Goal: Information Seeking & Learning: Find specific fact

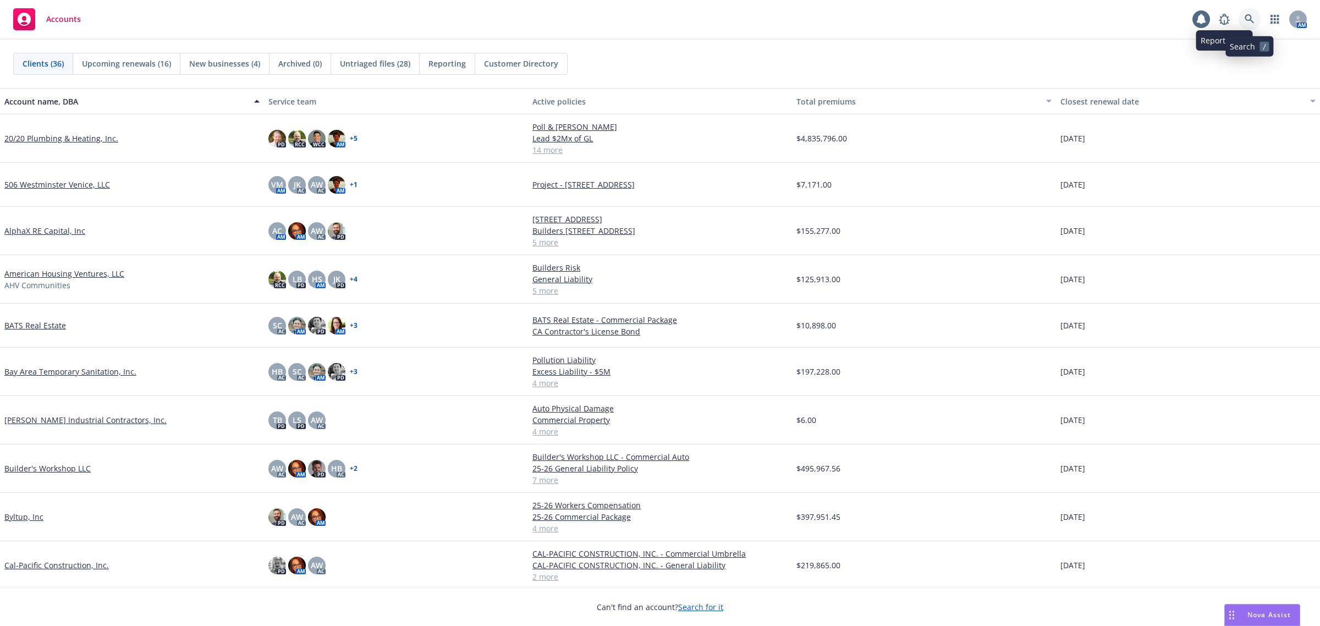
click at [1252, 18] on icon at bounding box center [1249, 19] width 10 height 10
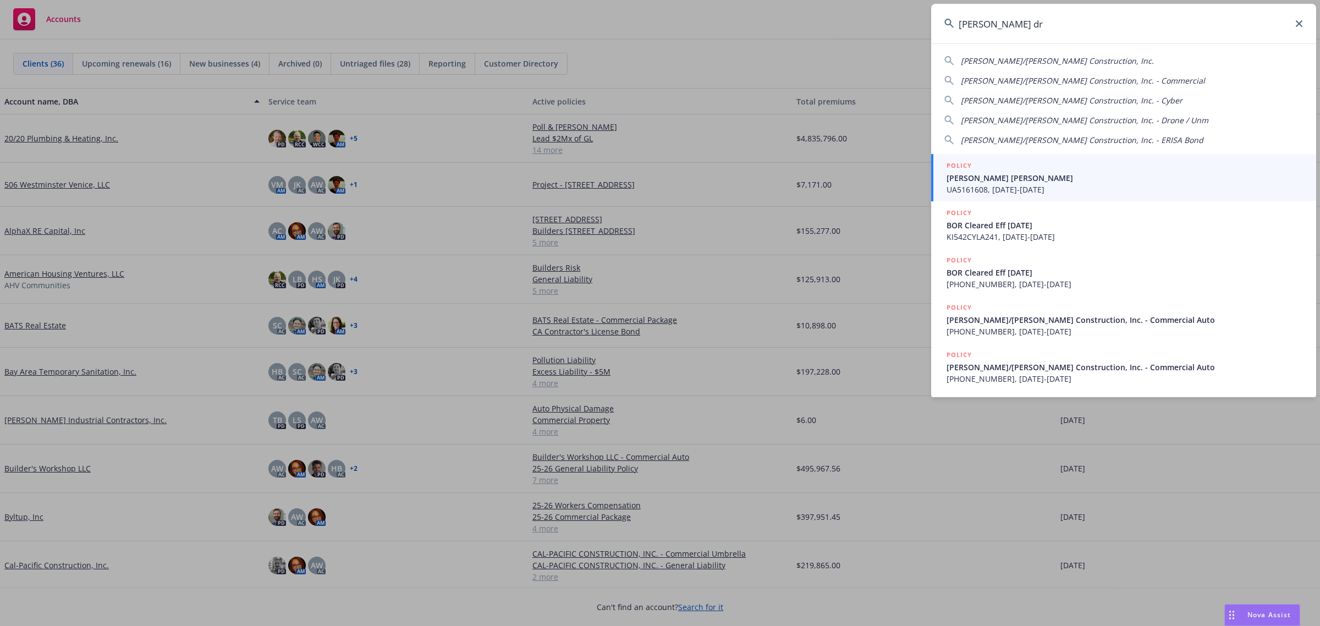
click at [994, 60] on span "Elliott/Drinkward Construction, Inc." at bounding box center [1057, 61] width 193 height 10
type input "Elliott/Drinkward Construction, Inc."
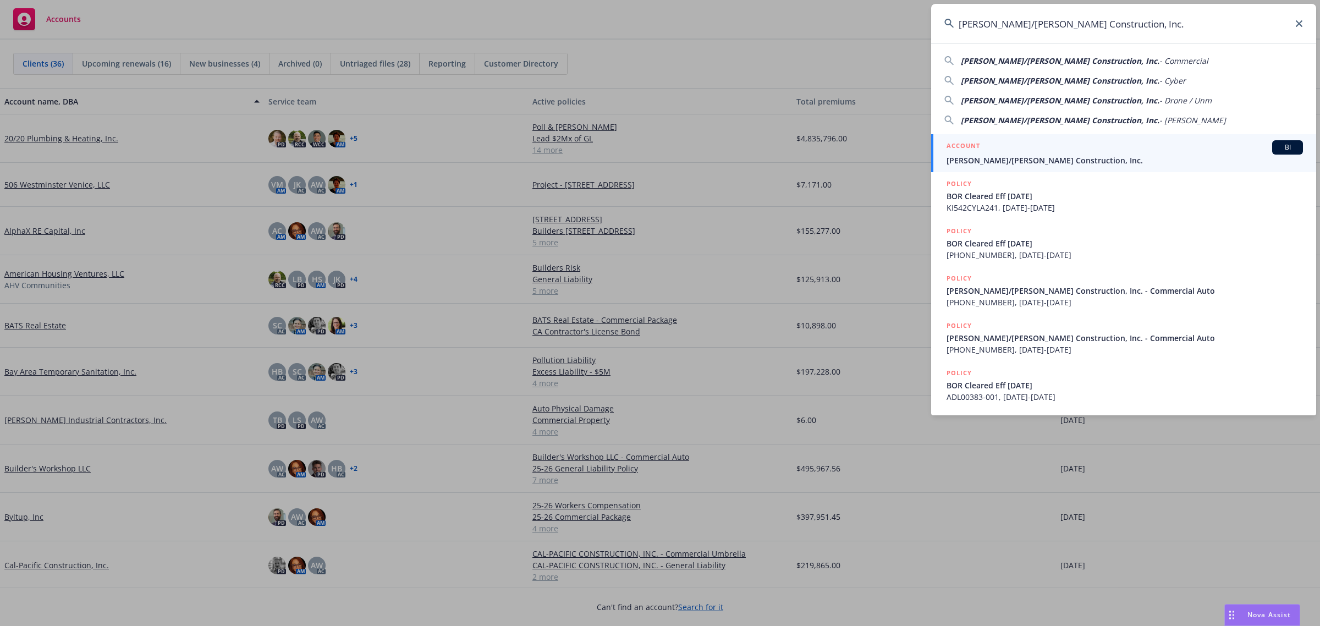
click at [994, 162] on span "Elliott/Drinkward Construction, Inc." at bounding box center [1124, 161] width 356 height 12
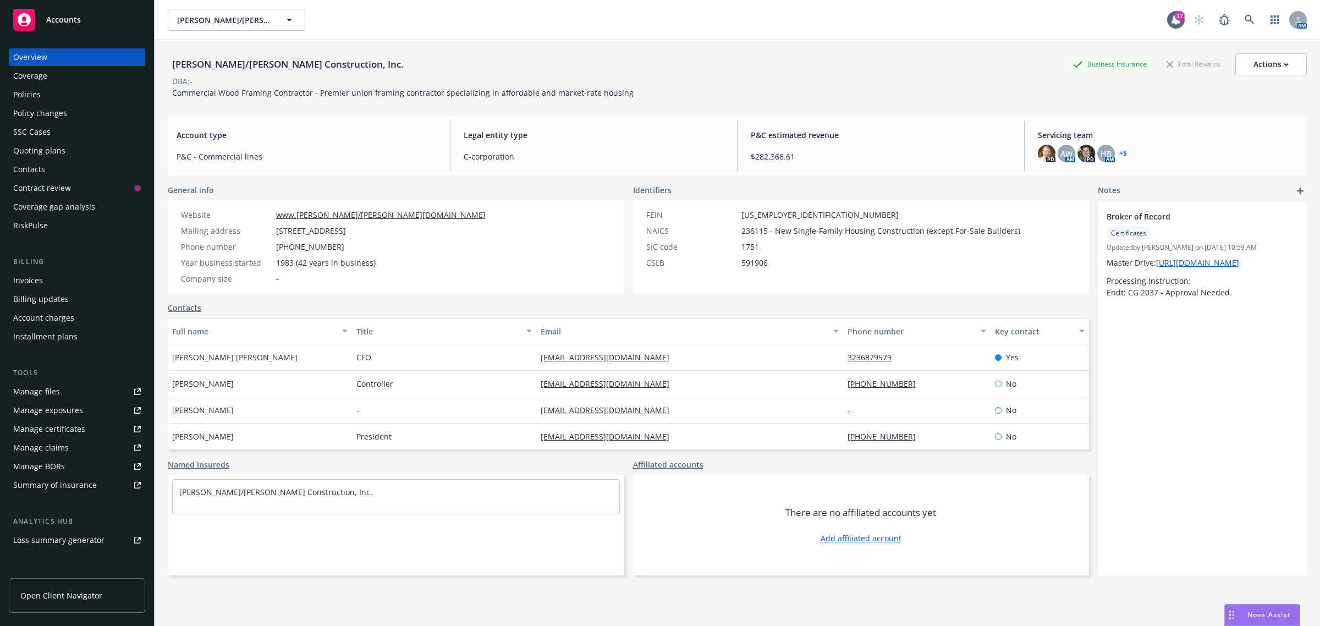
click at [64, 155] on div "Quoting plans" at bounding box center [77, 151] width 128 height 18
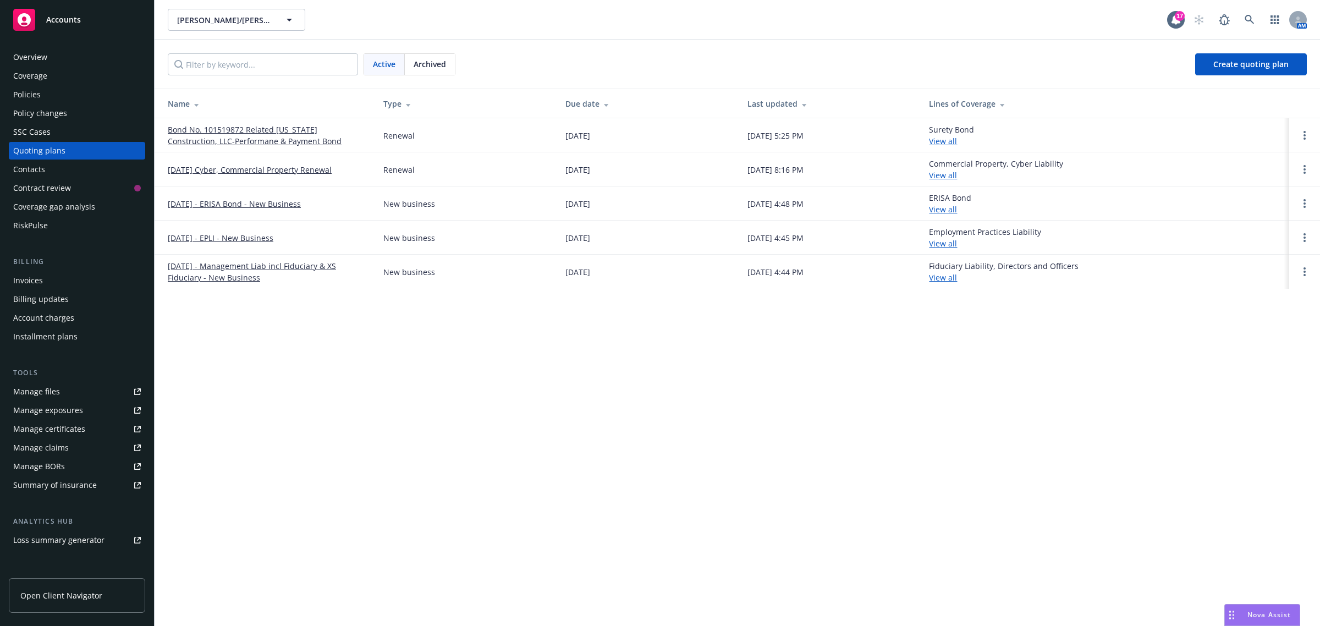
click at [238, 174] on link "11/25/25 Cyber, Commercial Property Renewal" at bounding box center [250, 170] width 164 height 12
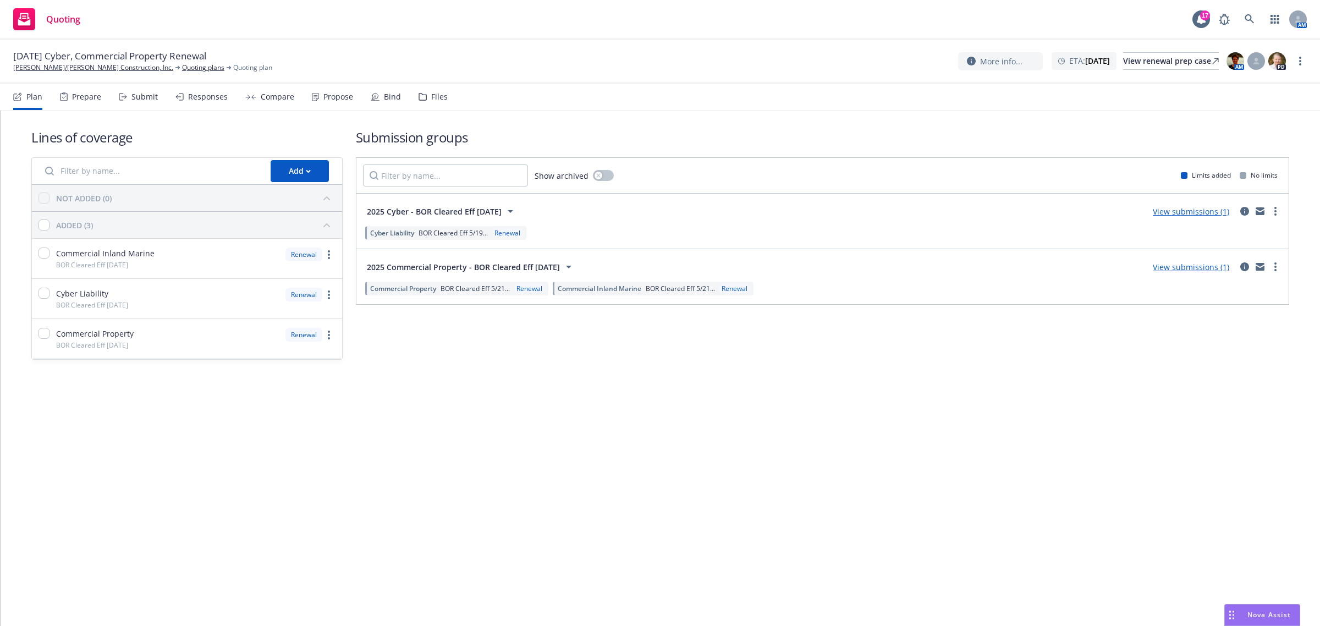
click at [449, 212] on span "2025 Cyber - BOR Cleared Eff 5/19/2025" at bounding box center [434, 212] width 135 height 12
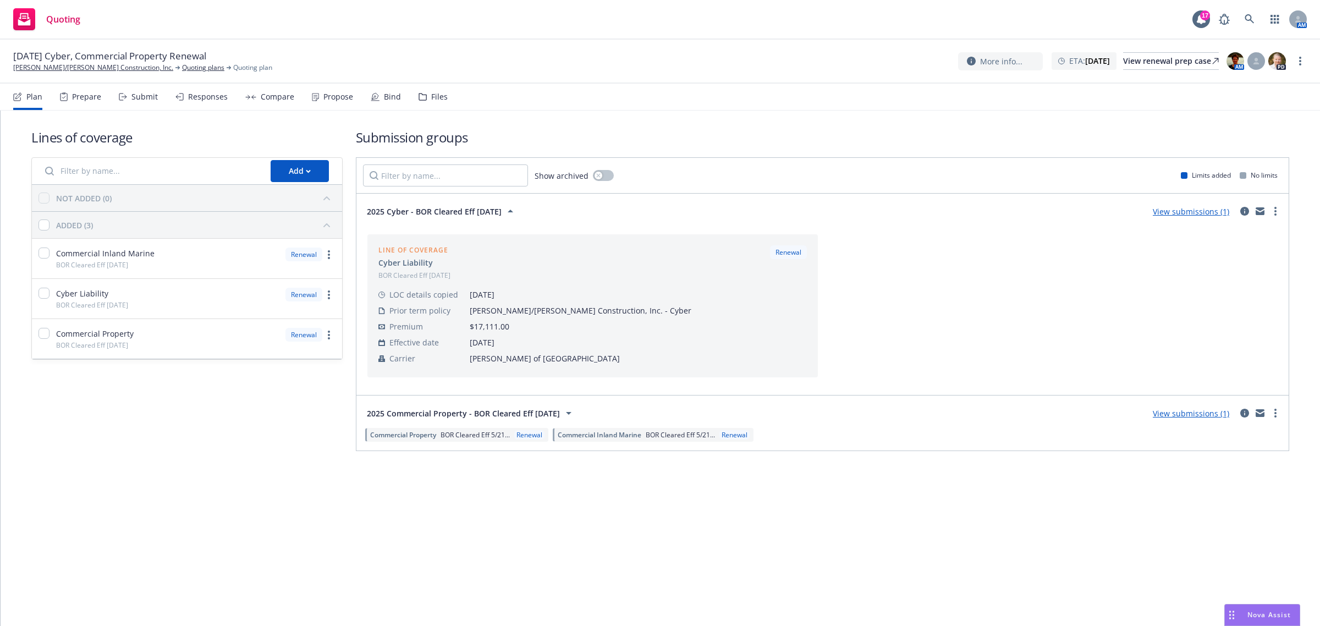
click at [449, 212] on span "2025 Cyber - BOR Cleared Eff 5/19/2025" at bounding box center [434, 212] width 135 height 12
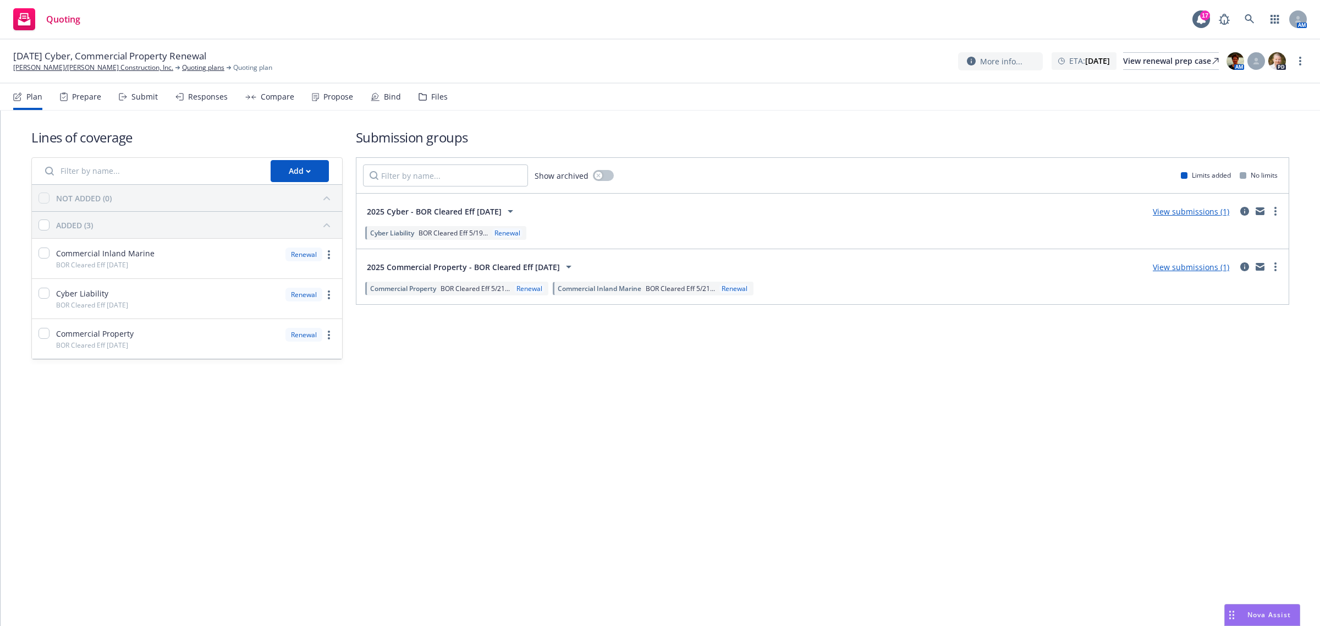
click at [432, 100] on div "Files" at bounding box center [439, 96] width 16 height 9
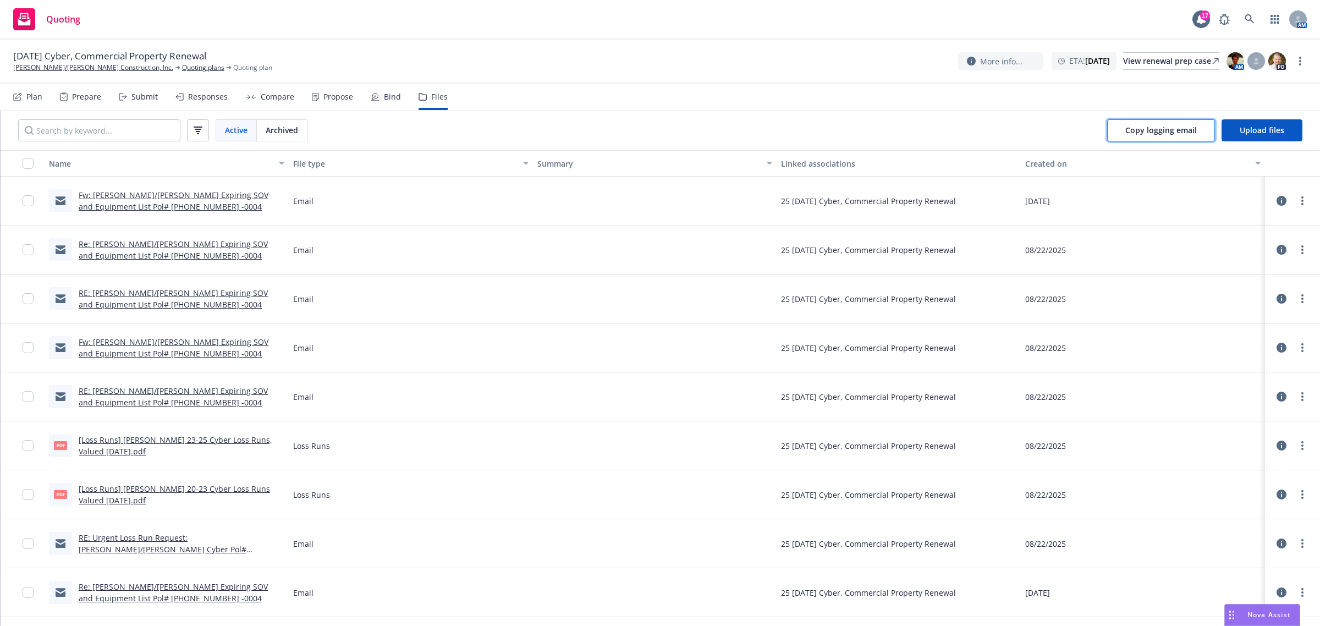
click at [1131, 131] on span "Copy logging email" at bounding box center [1160, 130] width 71 height 10
click at [1252, 18] on icon at bounding box center [1249, 19] width 10 height 10
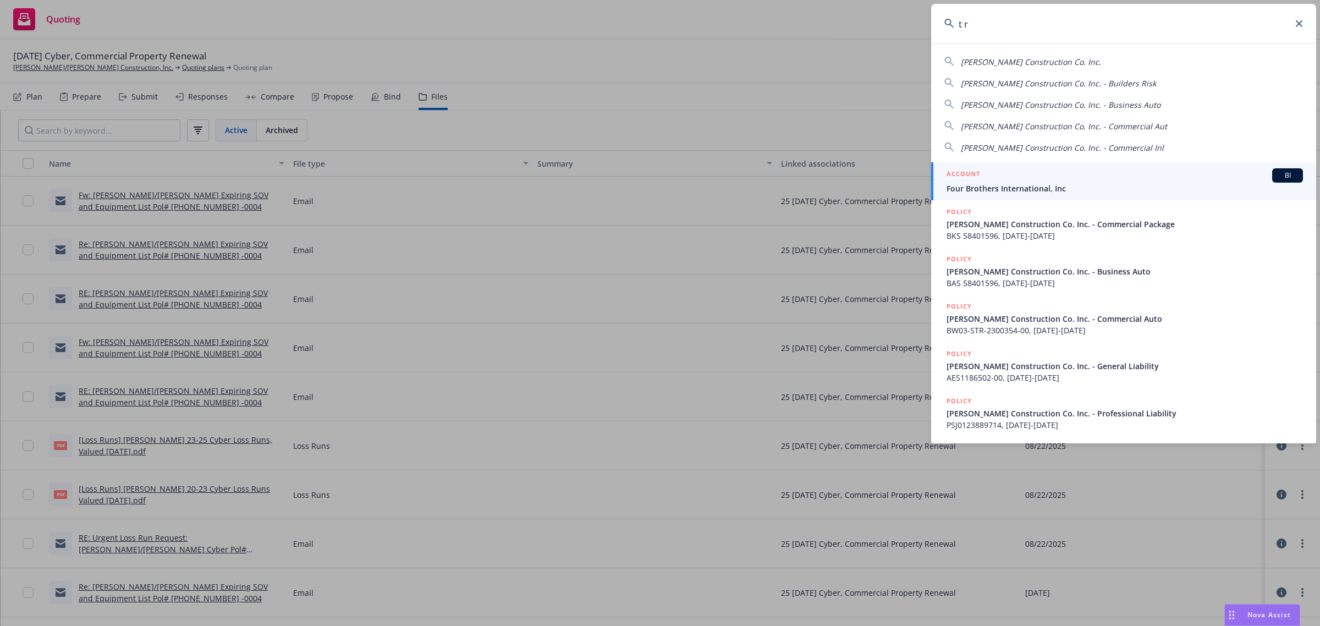
click at [974, 65] on span "[PERSON_NAME] Construction Co. Inc." at bounding box center [1031, 62] width 140 height 10
type input "[PERSON_NAME] Construction Co. Inc."
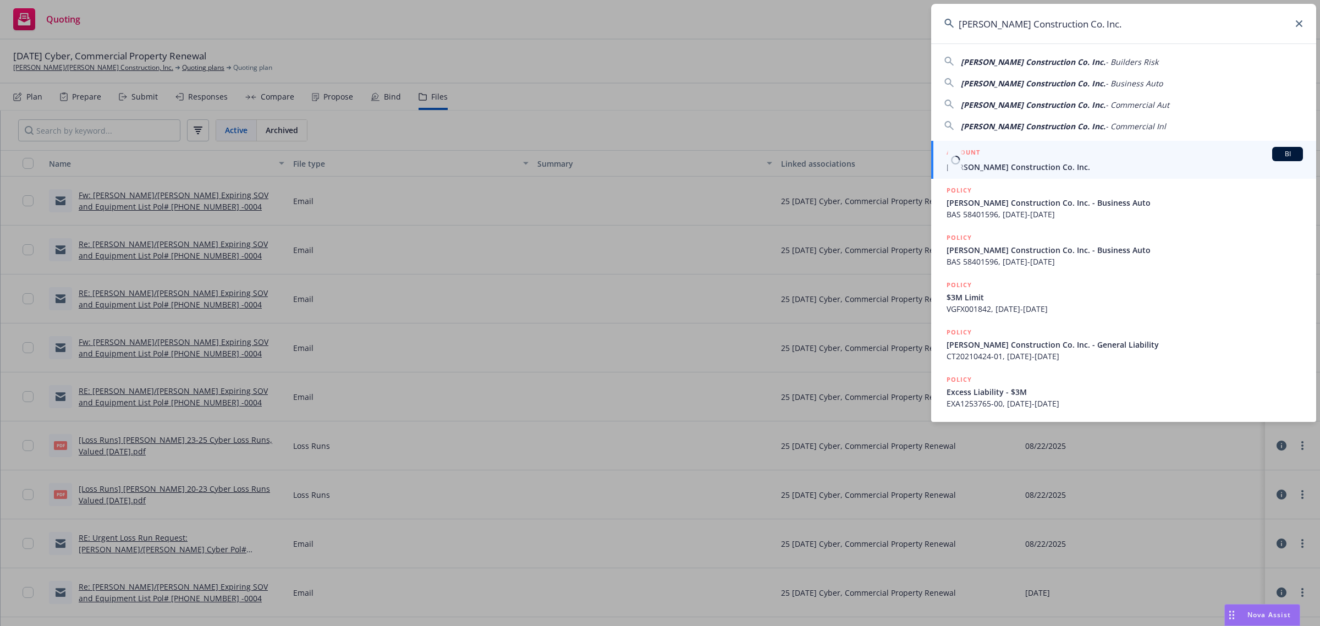
click at [982, 161] on span "[PERSON_NAME] Construction Co. Inc." at bounding box center [1124, 167] width 356 height 12
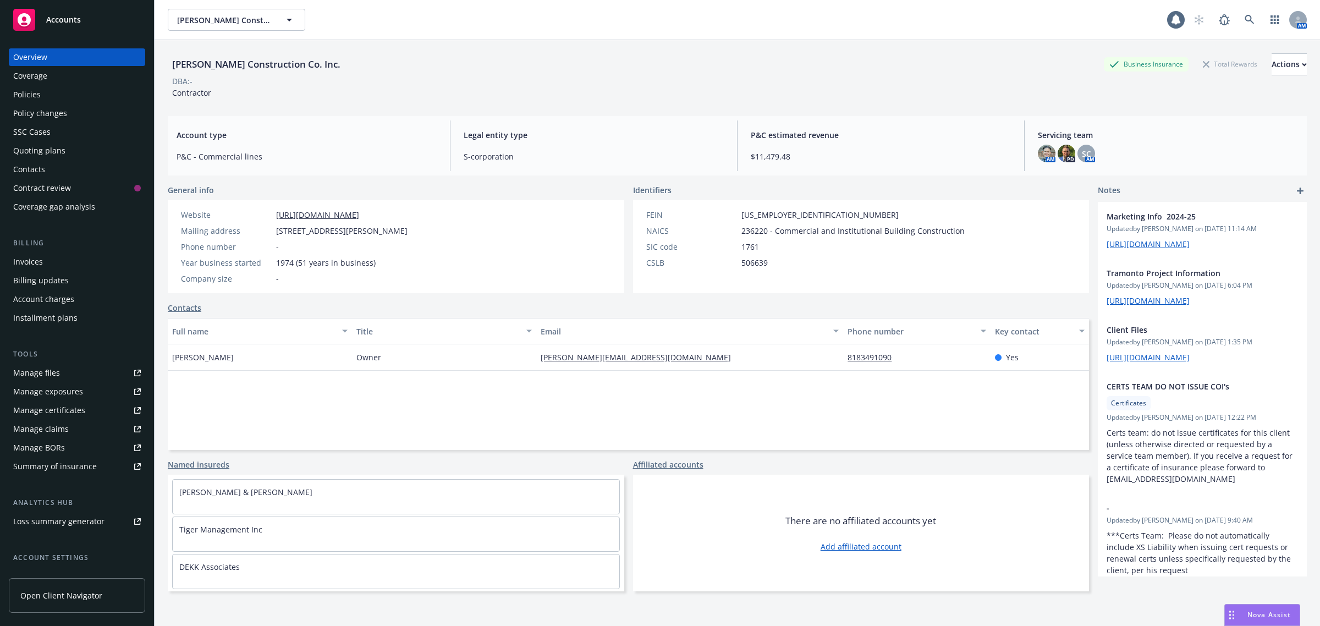
click at [70, 114] on div "Policy changes" at bounding box center [77, 113] width 128 height 18
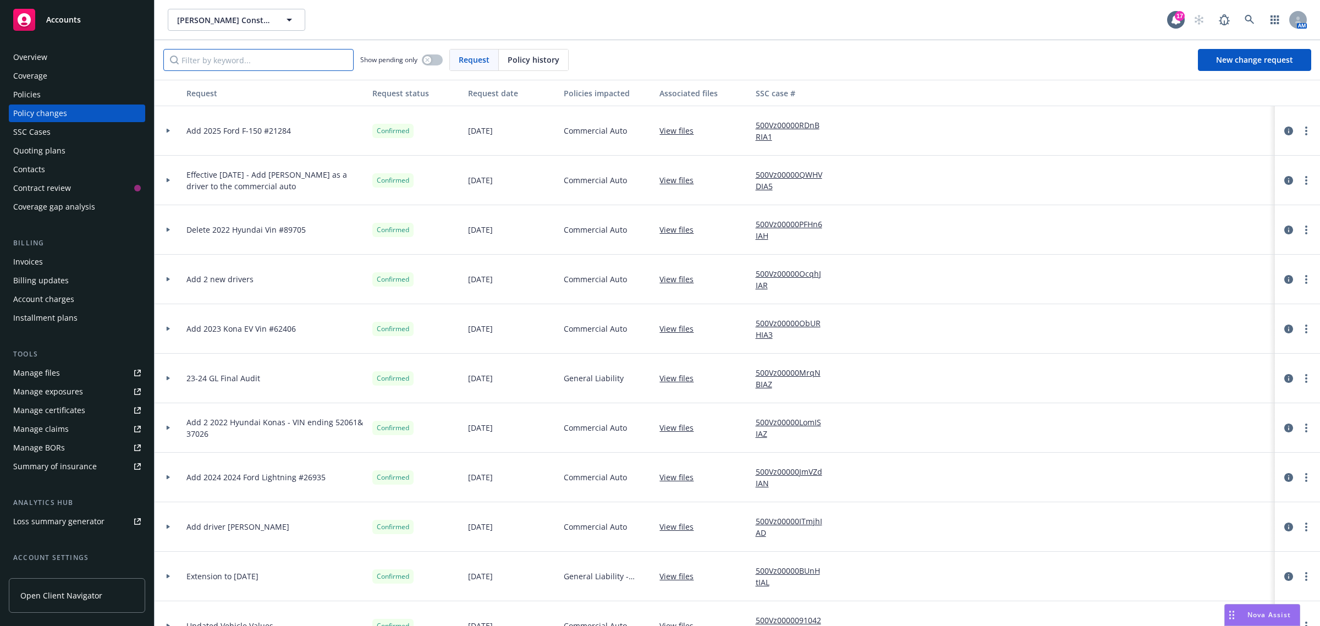
click at [232, 58] on input "Filter by keyword..." at bounding box center [258, 60] width 190 height 22
click at [243, 65] on input "Filter by keyword..." at bounding box center [258, 60] width 190 height 22
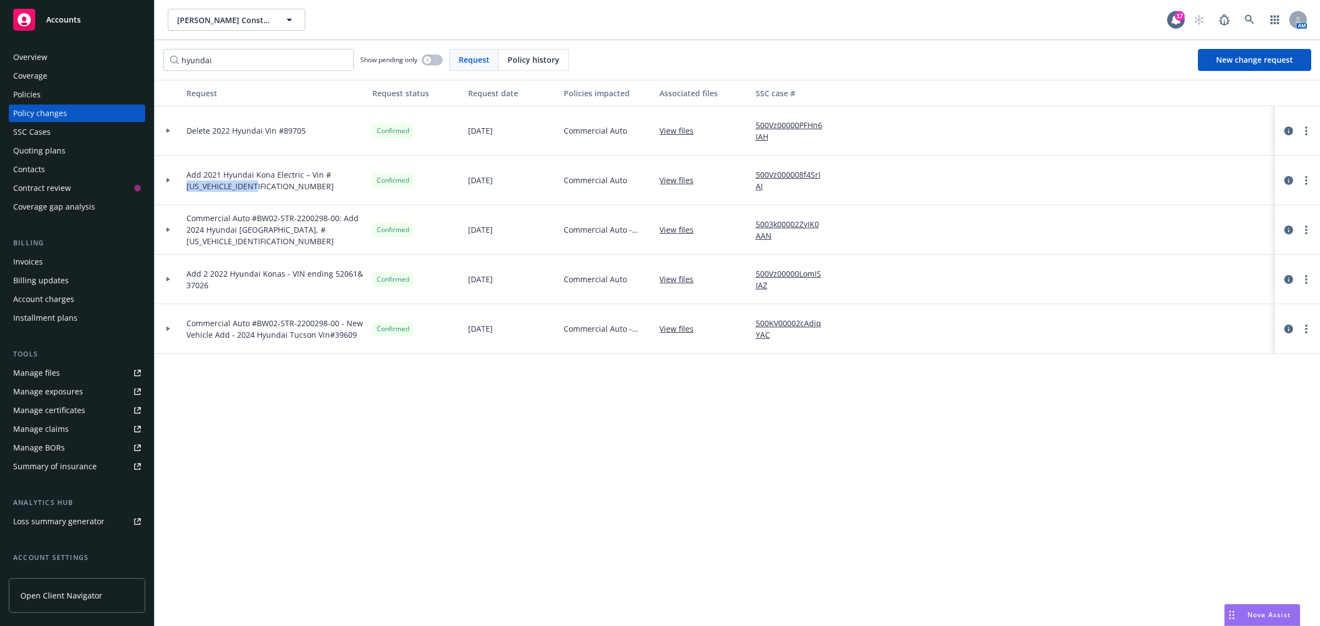
drag, startPoint x: 194, startPoint y: 184, endPoint x: 282, endPoint y: 188, distance: 88.6
click at [282, 188] on span "Add 2021 Hyundai Kona Electric – Vin #[US_VEHICLE_IDENTIFICATION_NUMBER]" at bounding box center [274, 180] width 177 height 23
copy span "[US_VEHICLE_IDENTIFICATION_NUMBER]"
click at [213, 63] on input "hyundai" at bounding box center [258, 60] width 190 height 22
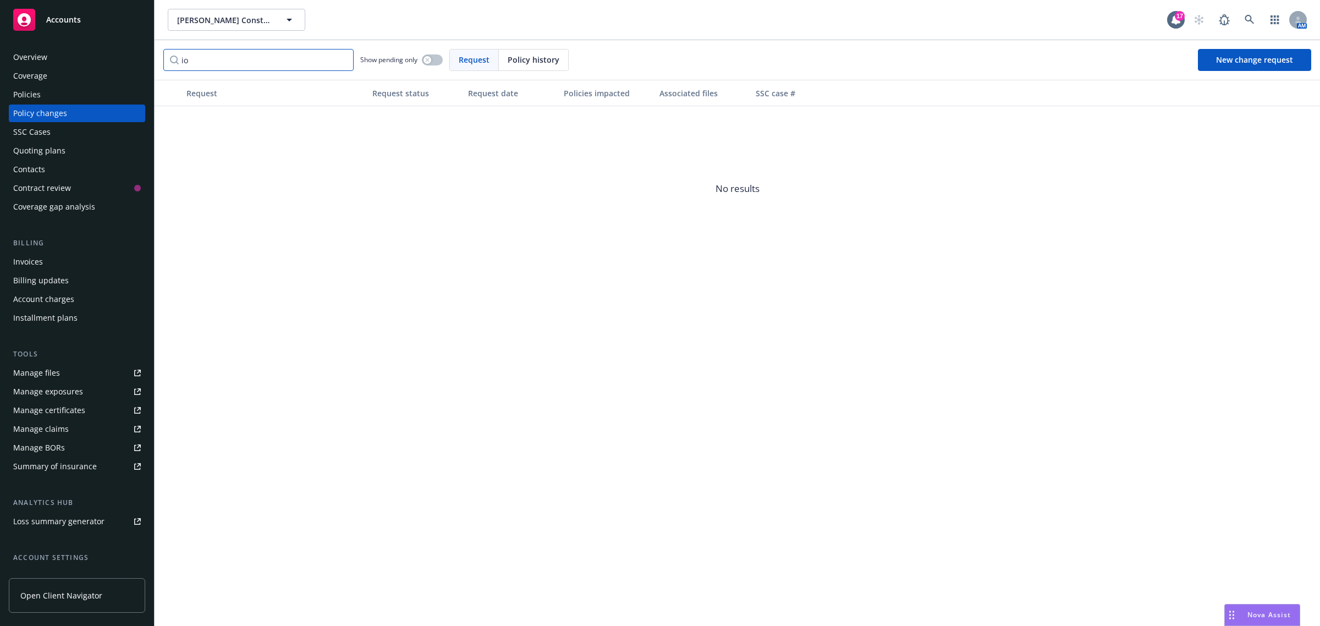
type input "i"
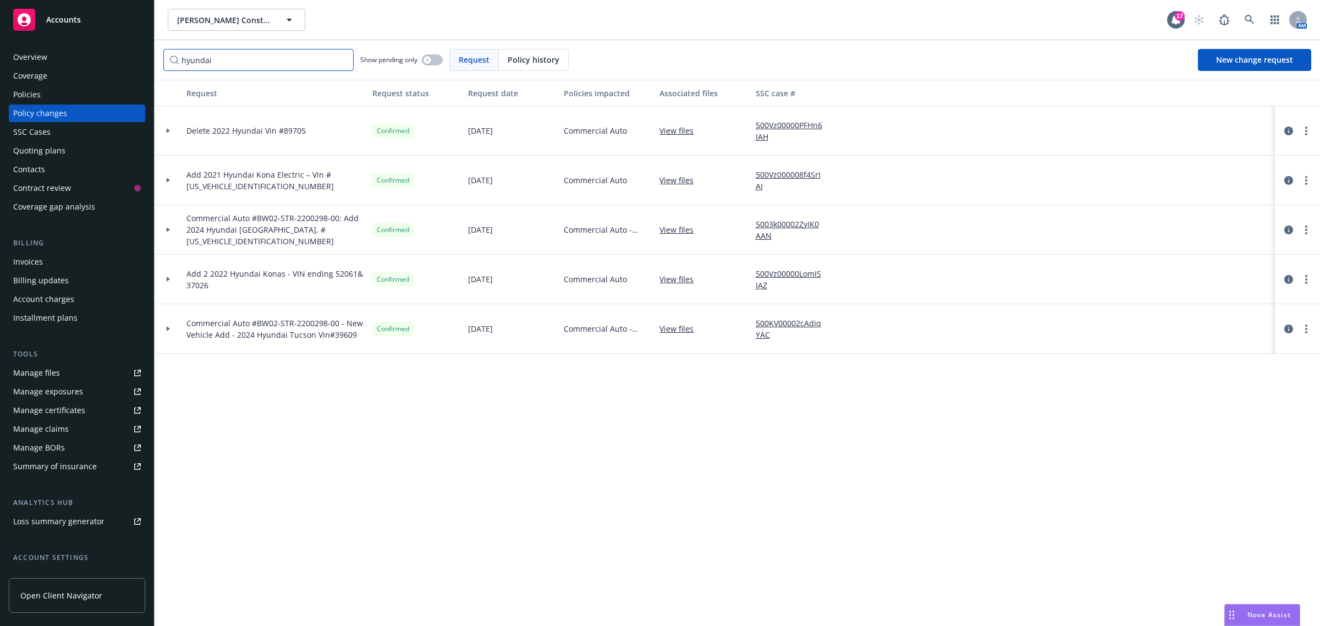
type input "hyundai"
click at [339, 61] on input "hyundai" at bounding box center [258, 60] width 190 height 22
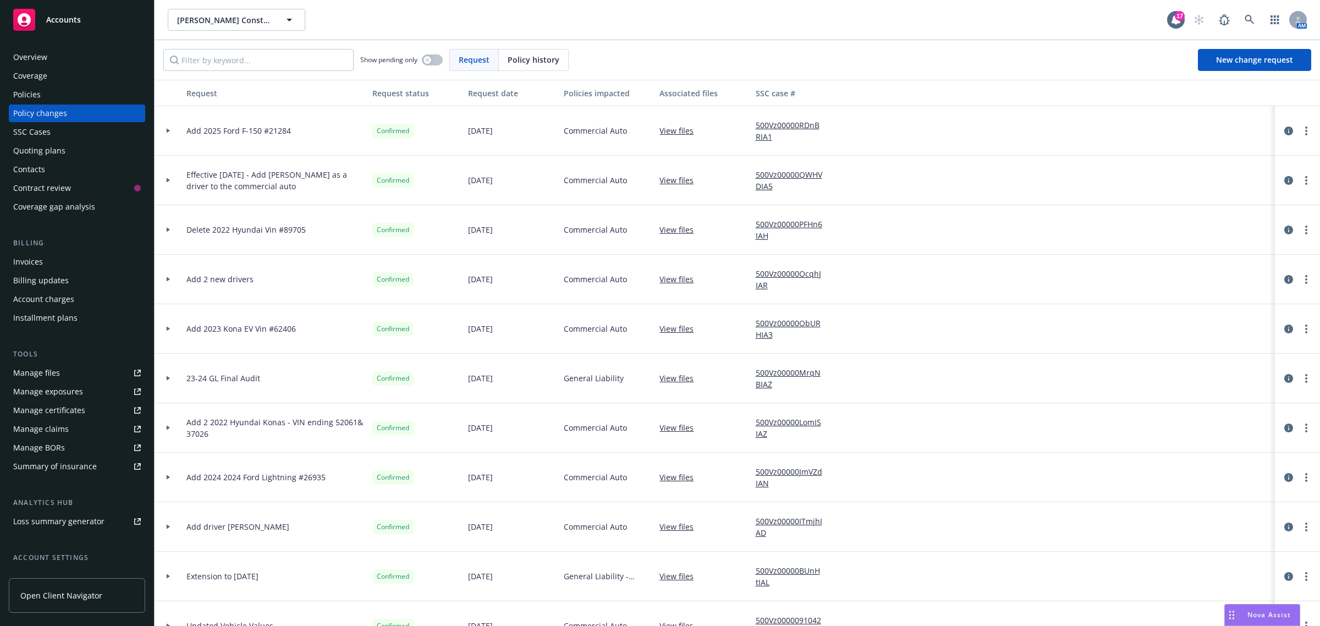
click at [1302, 131] on div at bounding box center [1297, 130] width 36 height 13
click at [1299, 131] on link "more" at bounding box center [1305, 130] width 13 height 13
click at [163, 133] on div at bounding box center [168, 131] width 19 height 4
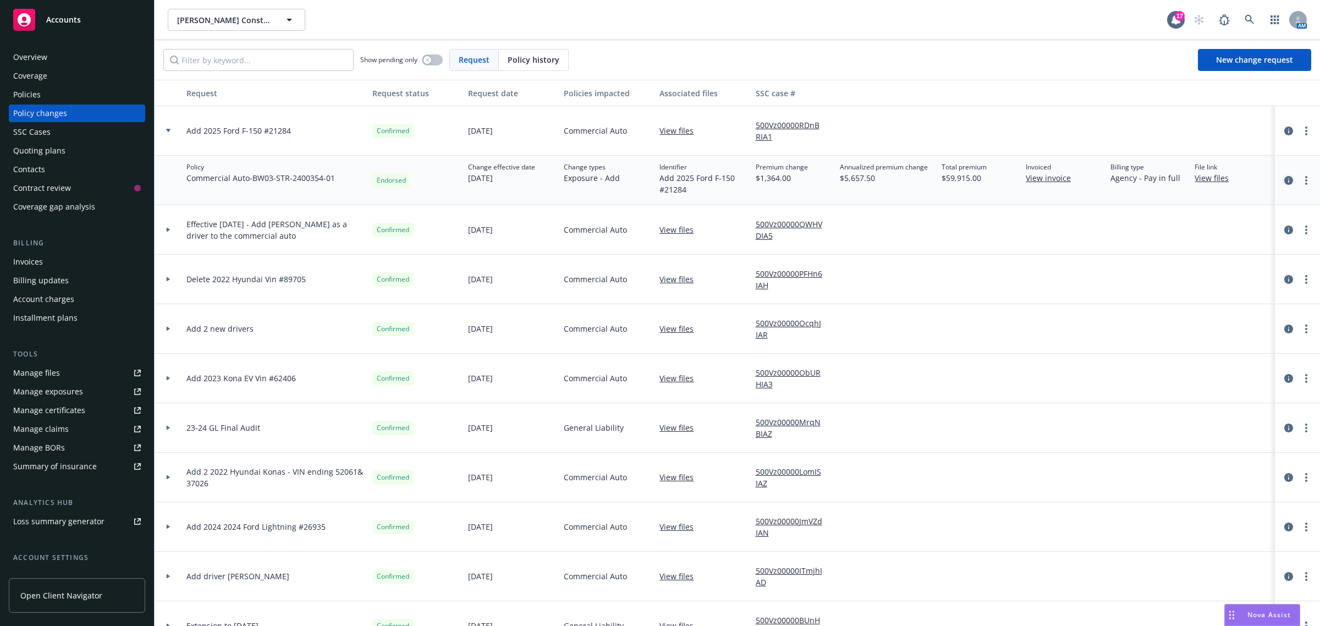
click at [1284, 181] on icon "circleInformation" at bounding box center [1288, 180] width 9 height 9
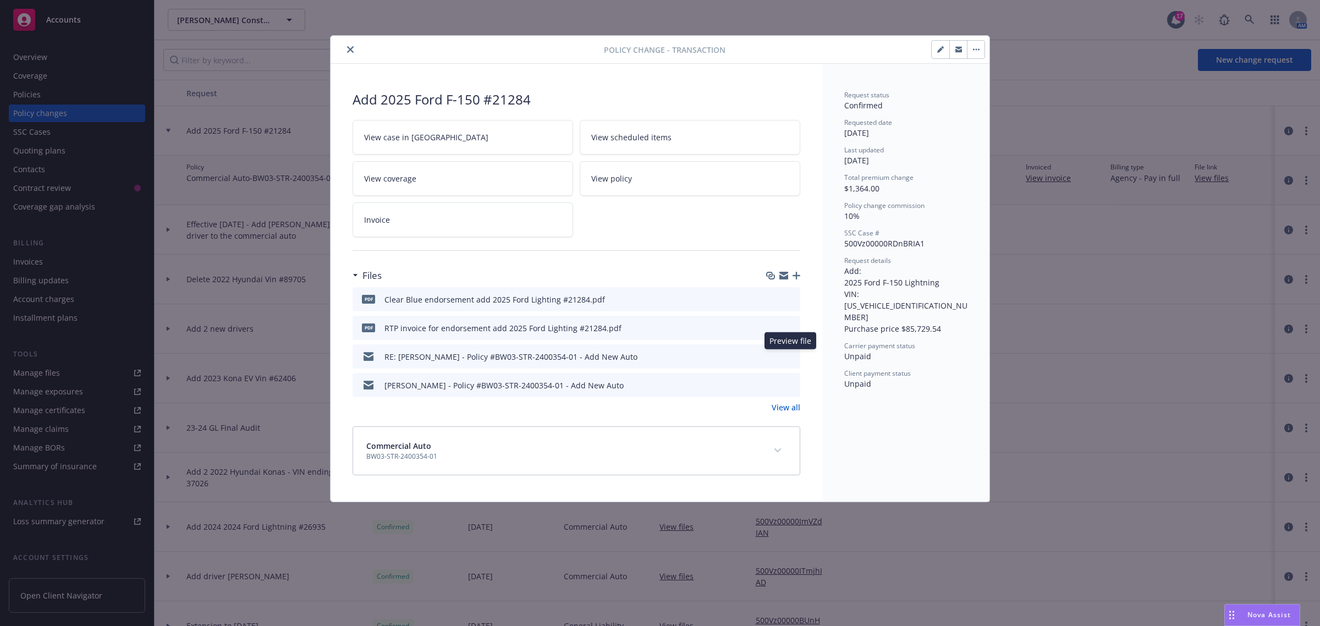
click at [791, 355] on icon "preview file" at bounding box center [790, 356] width 10 height 8
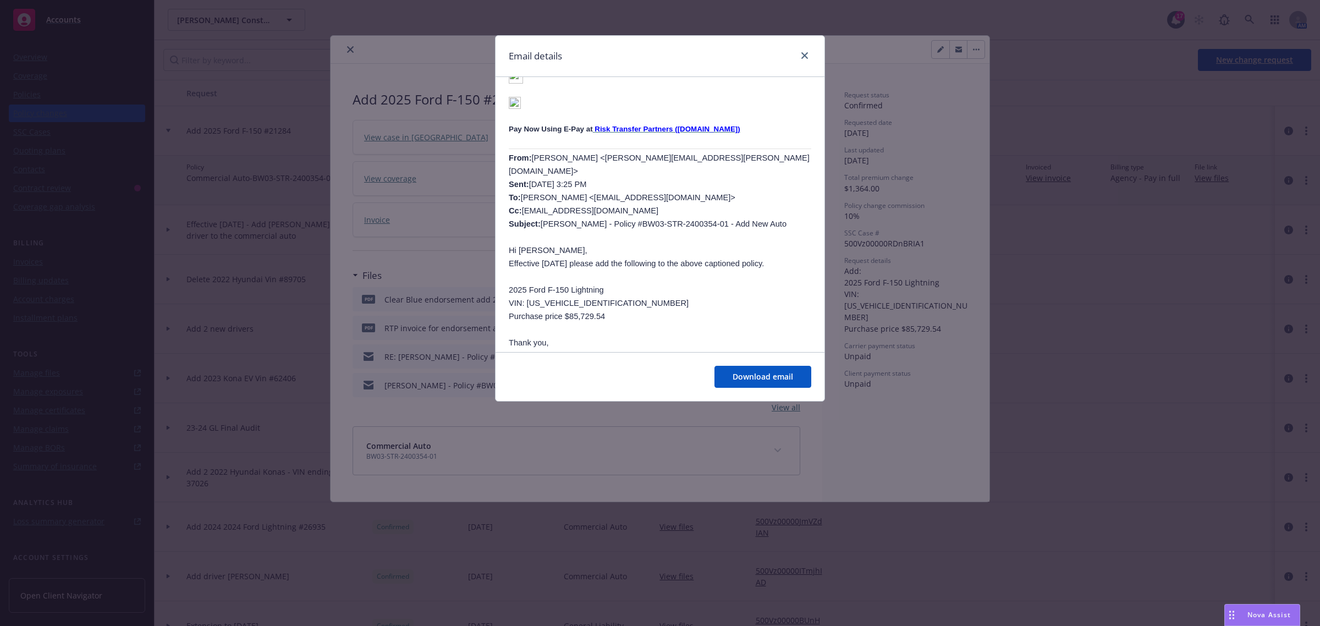
scroll to position [619, 0]
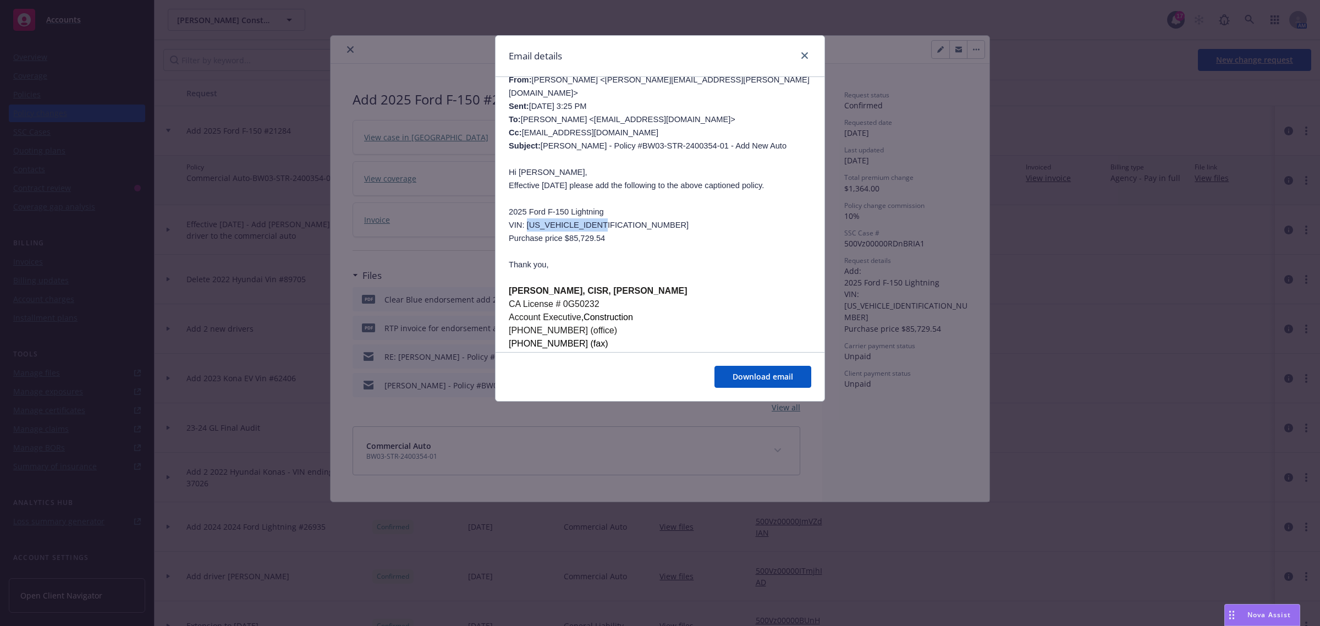
drag, startPoint x: 524, startPoint y: 215, endPoint x: 615, endPoint y: 221, distance: 90.9
click at [615, 221] on p "VIN: [US_VEHICLE_IDENTIFICATION_NUMBER]" at bounding box center [660, 224] width 302 height 13
copy span "[US_VEHICLE_IDENTIFICATION_NUMBER]"
click at [802, 57] on icon "close" at bounding box center [804, 55] width 7 height 7
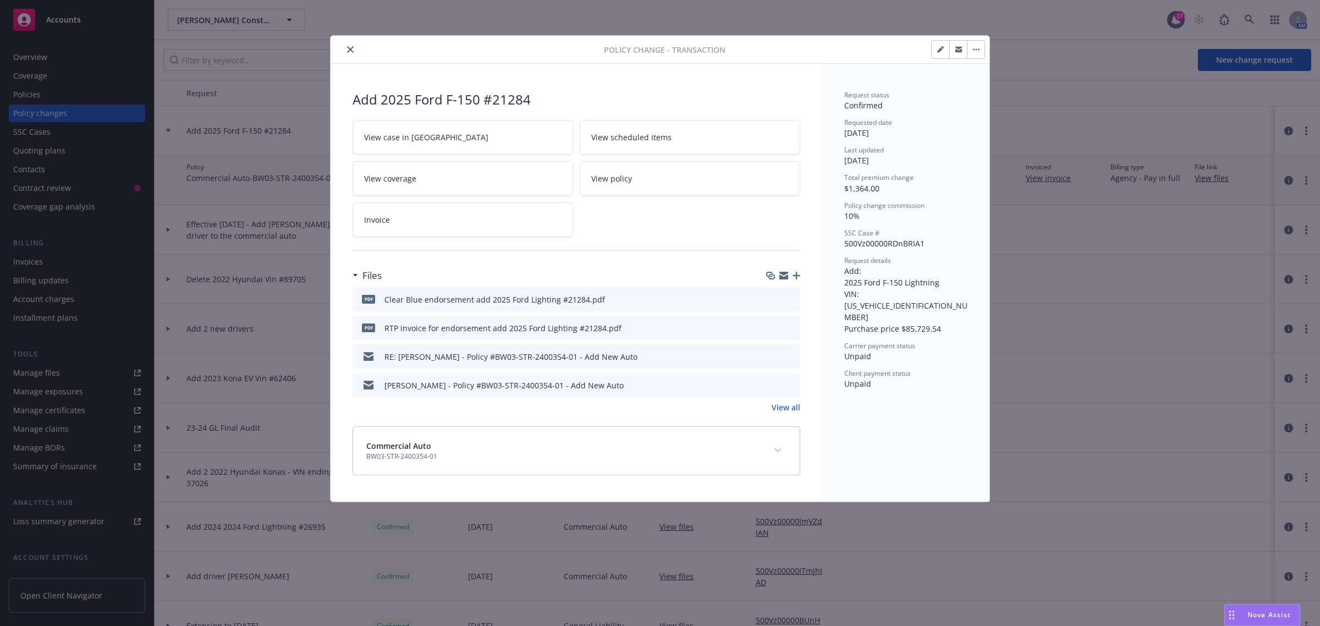
click at [350, 47] on icon "close" at bounding box center [350, 49] width 7 height 7
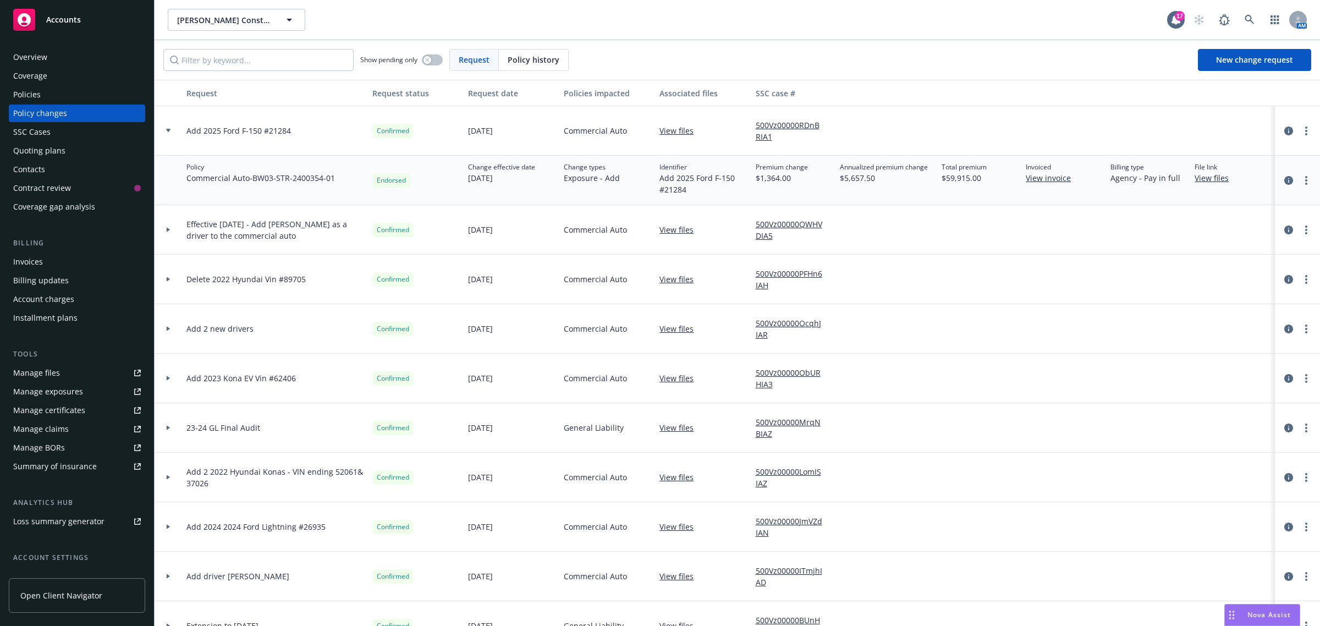
click at [166, 337] on div at bounding box center [168, 328] width 27 height 49
